Goal: Information Seeking & Learning: Learn about a topic

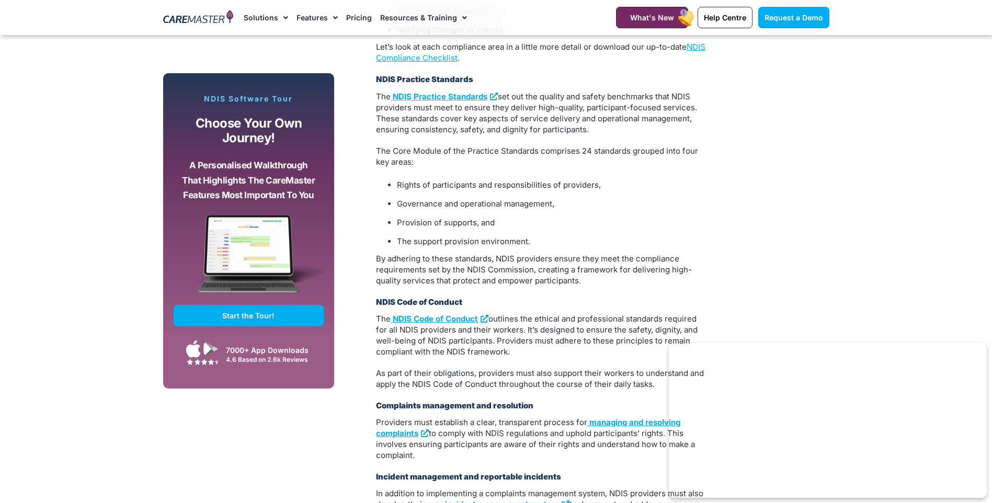
scroll to position [889, 0]
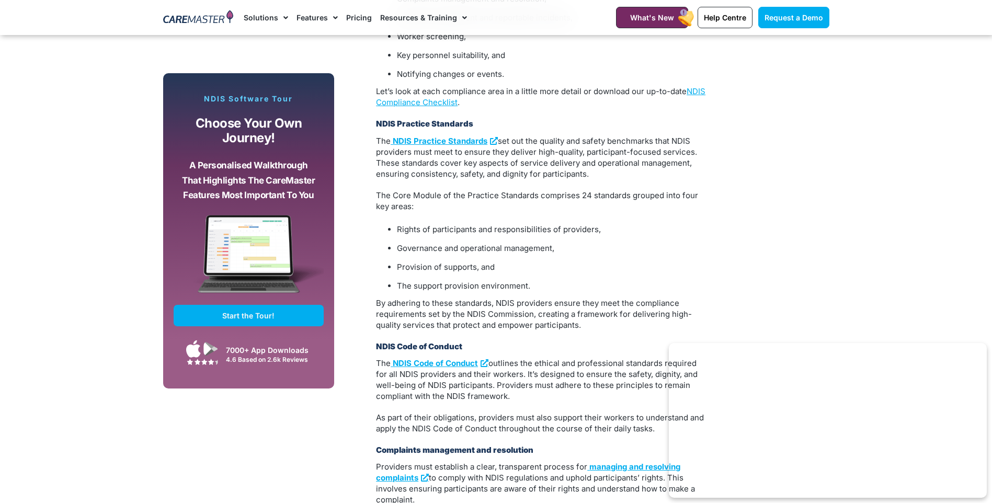
click at [230, 8] on div at bounding box center [198, 17] width 81 height 35
click at [210, 18] on img at bounding box center [198, 18] width 71 height 16
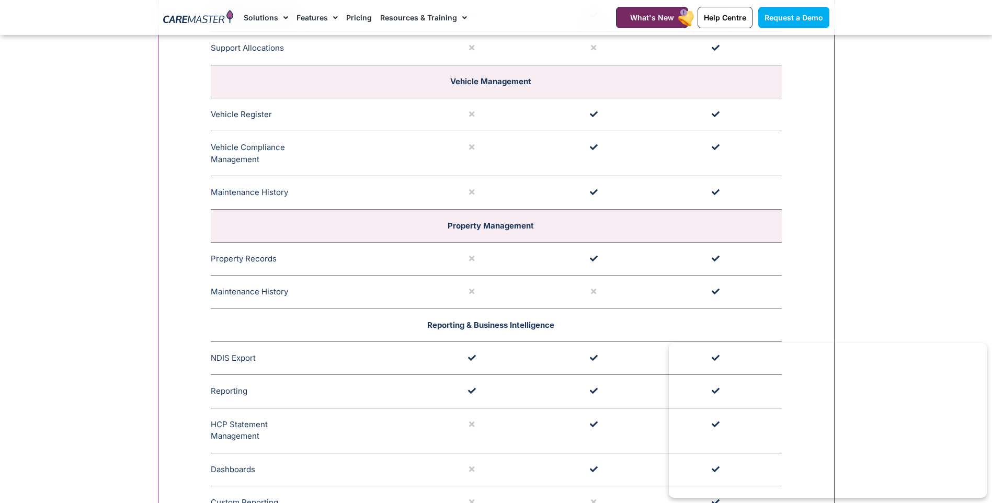
scroll to position [2197, 0]
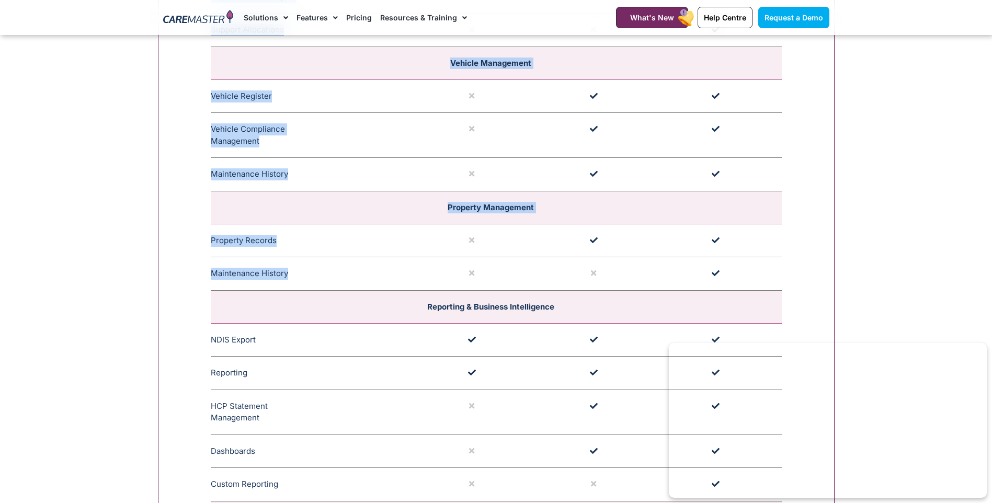
drag, startPoint x: 195, startPoint y: 239, endPoint x: 291, endPoint y: 285, distance: 106.0
click at [291, 285] on div "**********" at bounding box center [496, 0] width 677 height 2261
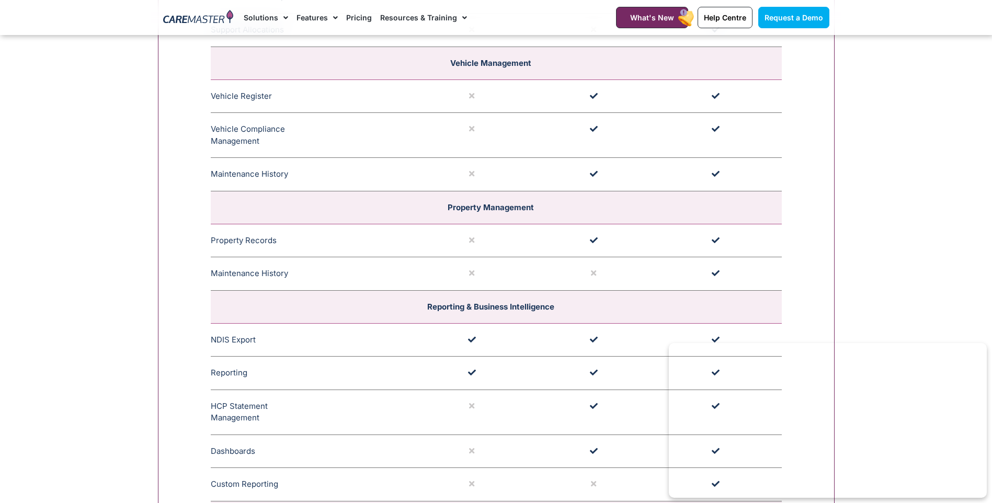
drag, startPoint x: 291, startPoint y: 285, endPoint x: 311, endPoint y: 278, distance: 21.5
click at [311, 278] on td "Maintenance History Record maintenance history for each property and upload inv…" at bounding box center [314, 273] width 206 height 33
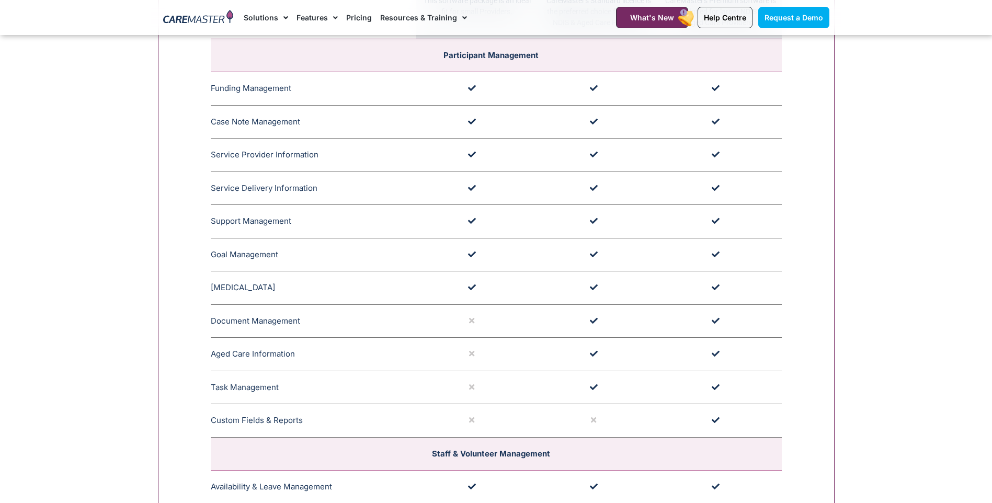
scroll to position [1203, 0]
